Goal: Check status

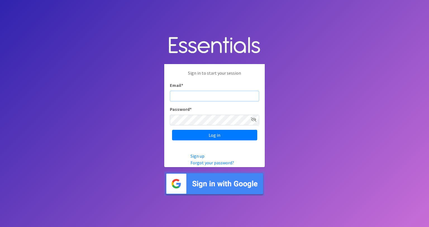
type input "info@diaperbankmn.org"
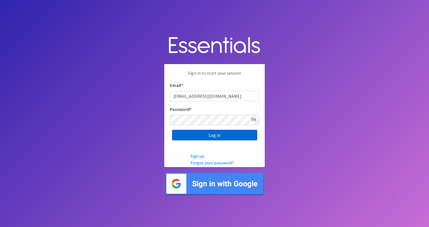
click at [213, 136] on input "Log in" at bounding box center [214, 135] width 85 height 11
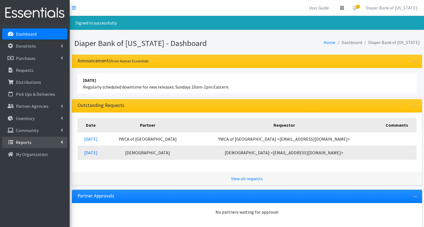
click at [38, 143] on link "Reports" at bounding box center [34, 142] width 65 height 11
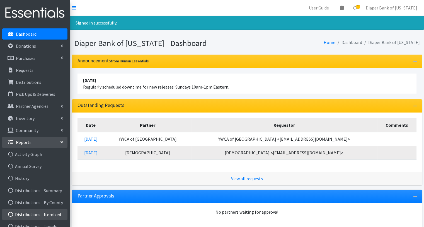
click at [47, 211] on link "Distributions - Itemized" at bounding box center [34, 214] width 65 height 11
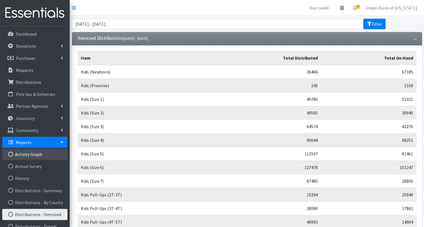
click at [37, 152] on link "Activity Graph" at bounding box center [34, 154] width 65 height 11
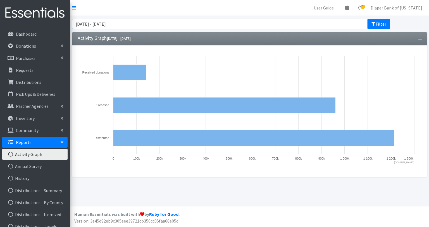
click at [151, 20] on input "August 3, 2025 - November 3, 2025" at bounding box center [219, 24] width 295 height 11
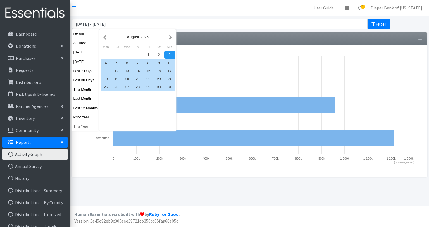
click at [84, 127] on button "This Year" at bounding box center [85, 126] width 27 height 8
type input "[DATE] - [DATE]"
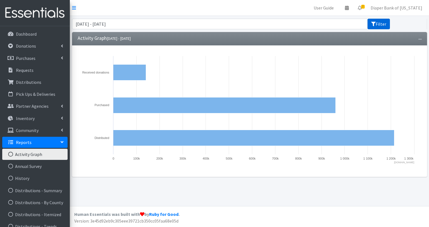
click at [376, 23] on button "Filter" at bounding box center [378, 24] width 22 height 11
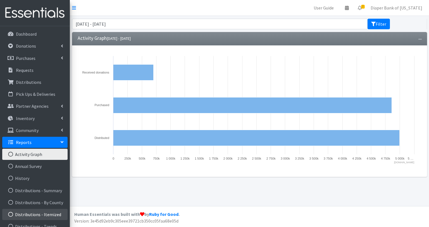
click at [52, 217] on link "Distributions - Itemized" at bounding box center [34, 214] width 65 height 11
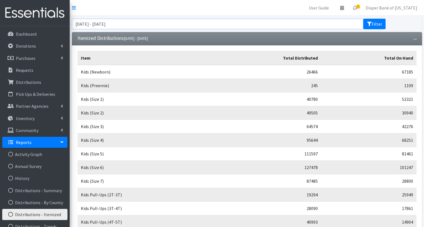
click at [144, 21] on input "August 3, 2025 - November 3, 2025" at bounding box center [218, 24] width 292 height 11
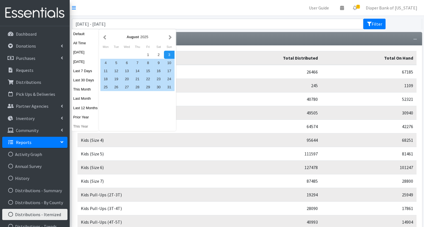
click at [86, 127] on button "This Year" at bounding box center [85, 126] width 27 height 8
type input "[DATE] - [DATE]"
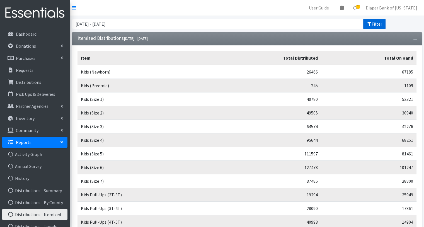
click at [376, 24] on button "Filter" at bounding box center [375, 24] width 22 height 11
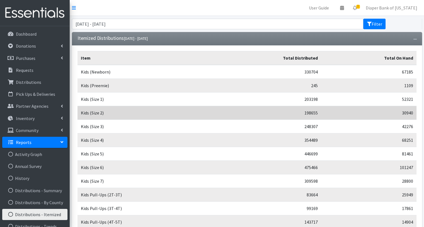
scroll to position [80, 0]
